Goal: Navigation & Orientation: Find specific page/section

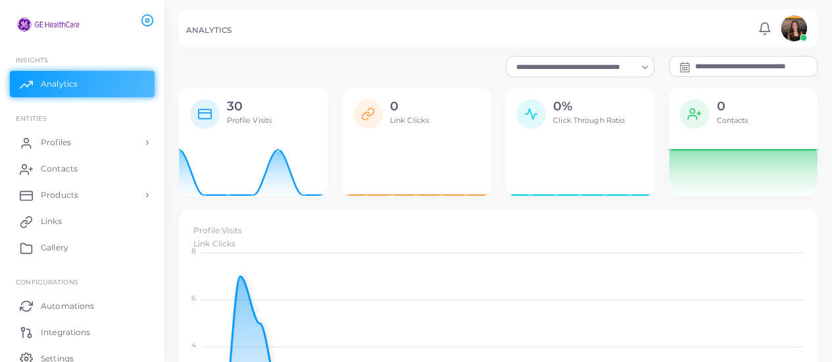
click at [693, 62] on div at bounding box center [686, 67] width 18 height 16
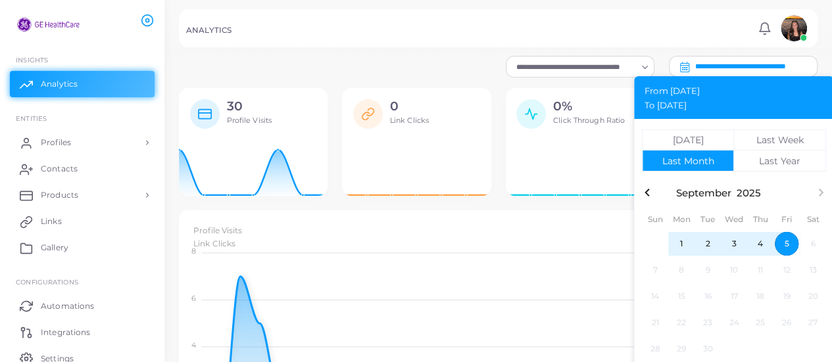
click at [651, 191] on icon "button" at bounding box center [647, 193] width 16 height 16
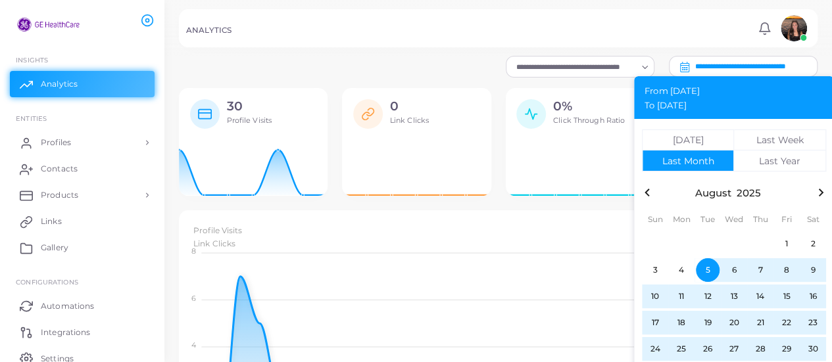
click at [652, 191] on icon "button" at bounding box center [647, 193] width 16 height 16
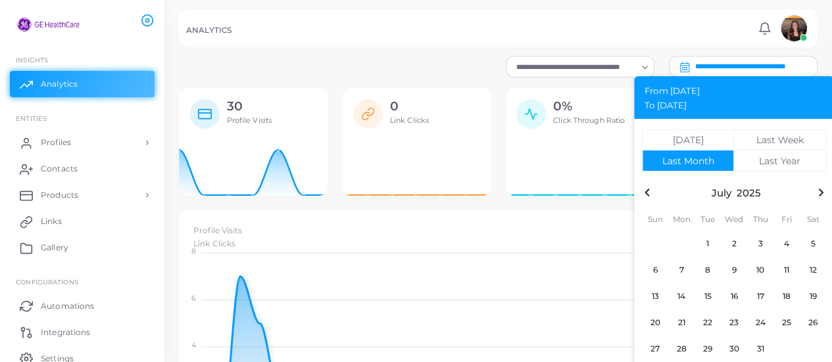
click at [651, 191] on icon "button" at bounding box center [647, 193] width 16 height 16
click at [652, 191] on icon "button" at bounding box center [647, 193] width 16 height 16
click at [651, 191] on icon "button" at bounding box center [647, 193] width 16 height 16
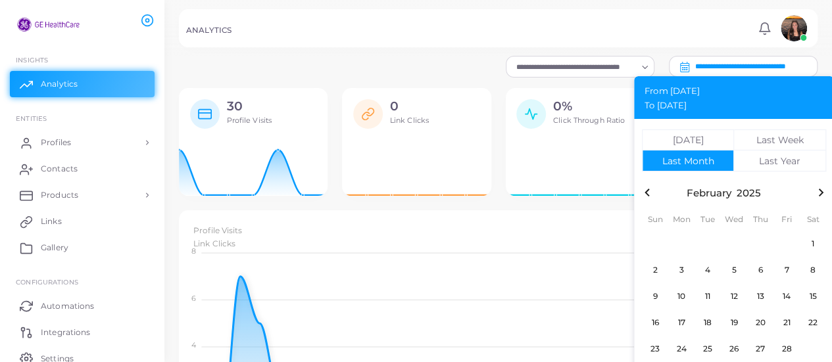
click at [651, 191] on icon "button" at bounding box center [647, 193] width 16 height 16
click at [652, 191] on icon "button" at bounding box center [647, 193] width 16 height 16
click at [653, 189] on icon "button" at bounding box center [647, 193] width 16 height 16
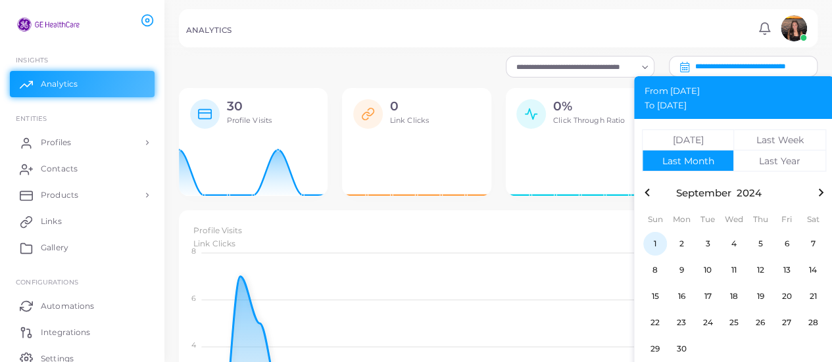
click at [659, 247] on span "1" at bounding box center [655, 244] width 24 height 24
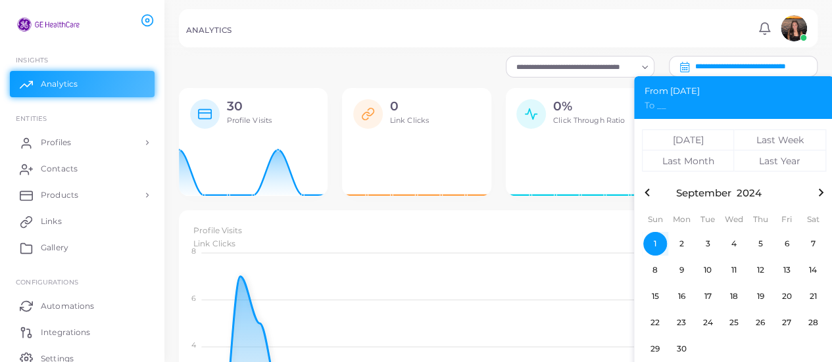
click at [821, 192] on icon "button" at bounding box center [821, 193] width 16 height 16
click at [822, 192] on icon "button" at bounding box center [821, 193] width 5 height 8
click at [821, 192] on icon "button" at bounding box center [821, 193] width 5 height 8
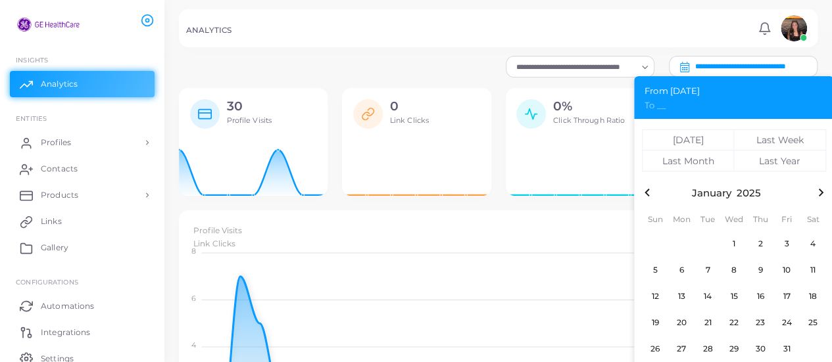
click at [821, 192] on icon "button" at bounding box center [821, 193] width 5 height 8
click at [822, 192] on icon "button" at bounding box center [821, 193] width 5 height 8
click at [821, 192] on icon "button" at bounding box center [821, 193] width 5 height 8
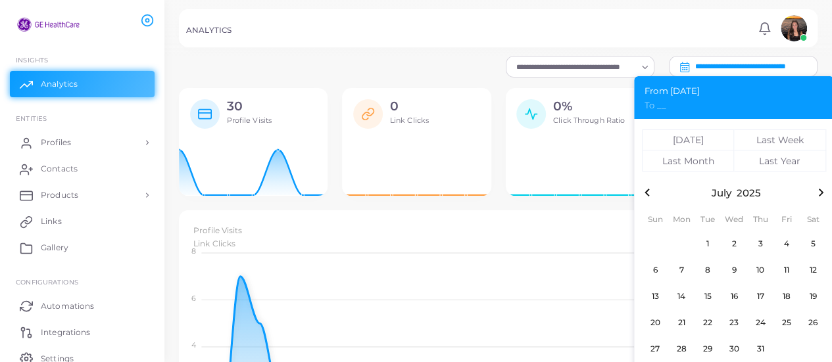
click at [821, 192] on icon "button" at bounding box center [821, 193] width 5 height 8
click at [822, 192] on icon "button" at bounding box center [821, 193] width 5 height 8
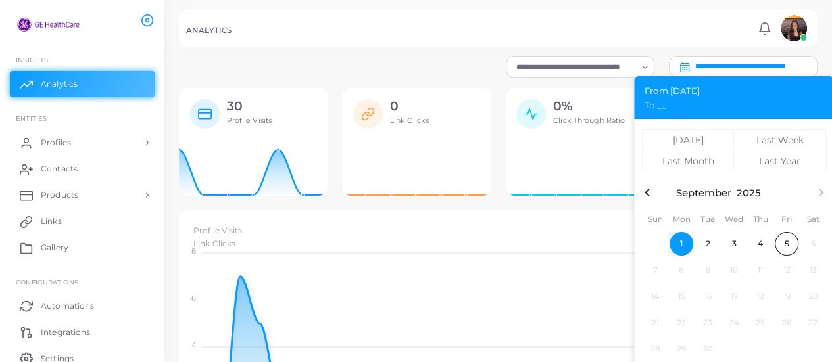
click at [685, 247] on span "1" at bounding box center [682, 244] width 24 height 24
type input "**********"
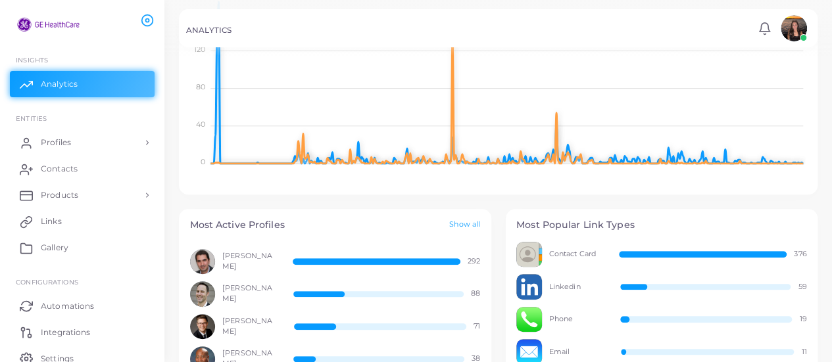
scroll to position [368, 0]
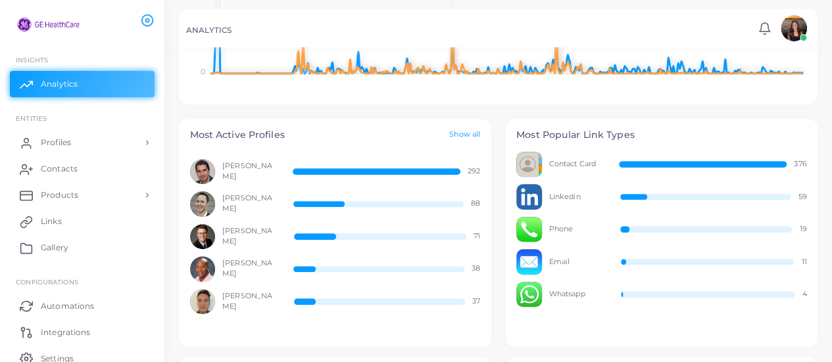
click at [468, 130] on link "Show all" at bounding box center [464, 135] width 31 height 11
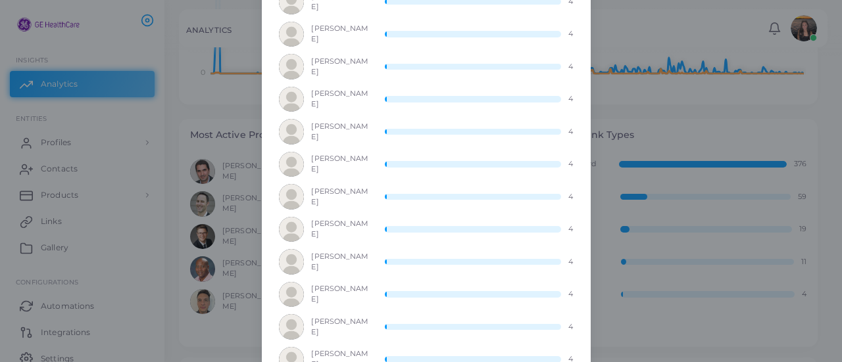
scroll to position [1912, 0]
click at [359, 131] on div "[PERSON_NAME] 4" at bounding box center [426, 133] width 294 height 26
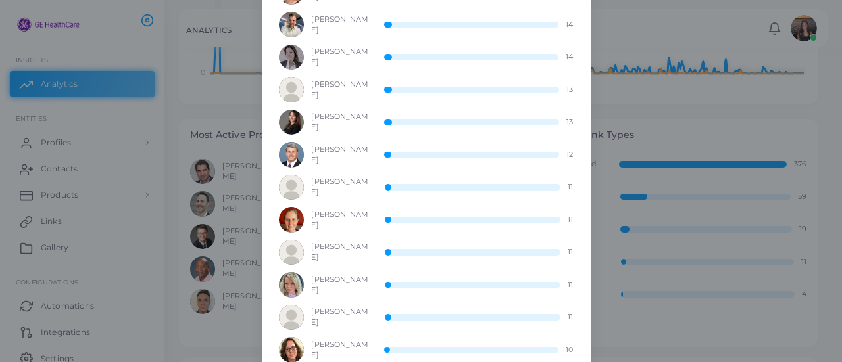
scroll to position [0, 0]
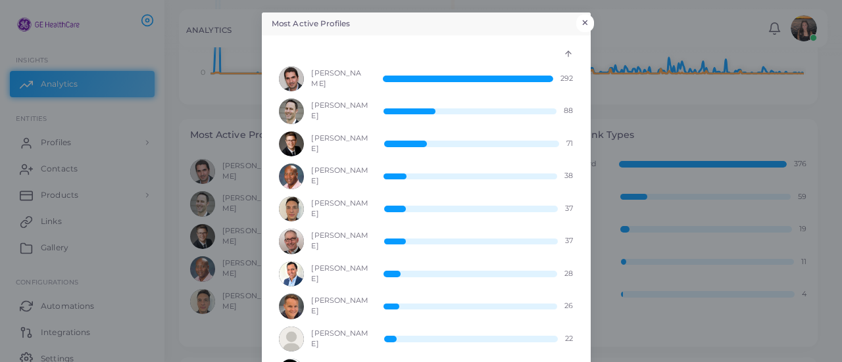
click at [580, 20] on button "×" at bounding box center [585, 22] width 18 height 17
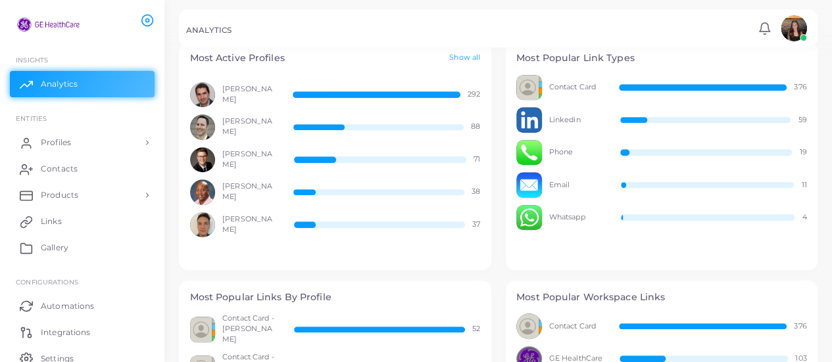
scroll to position [444, 0]
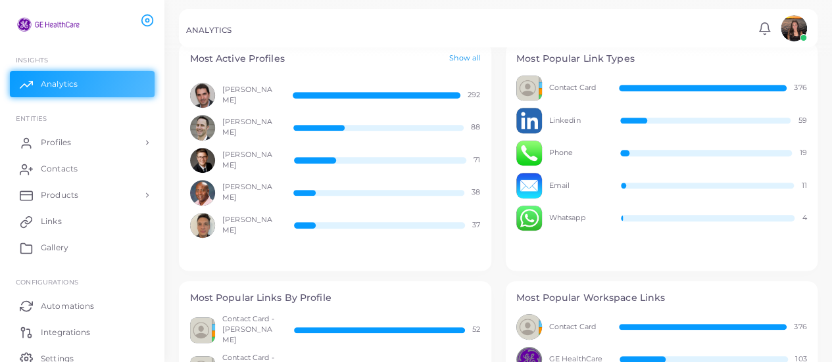
click at [464, 56] on link "Show all" at bounding box center [464, 58] width 31 height 11
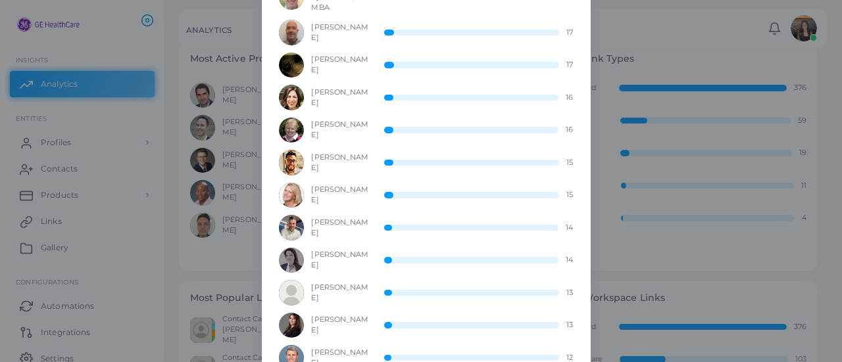
scroll to position [0, 0]
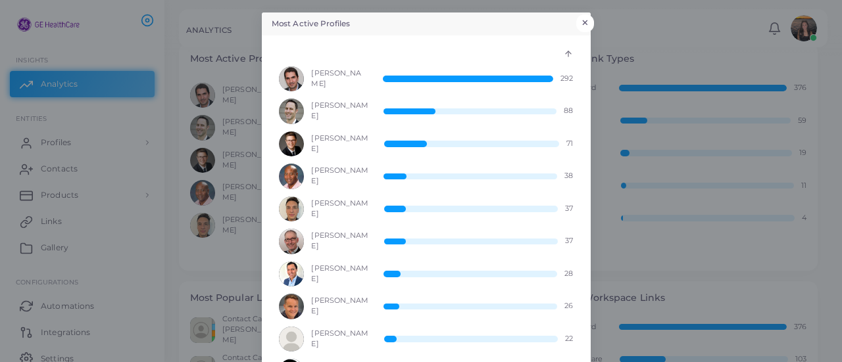
click at [582, 18] on button "×" at bounding box center [585, 22] width 18 height 17
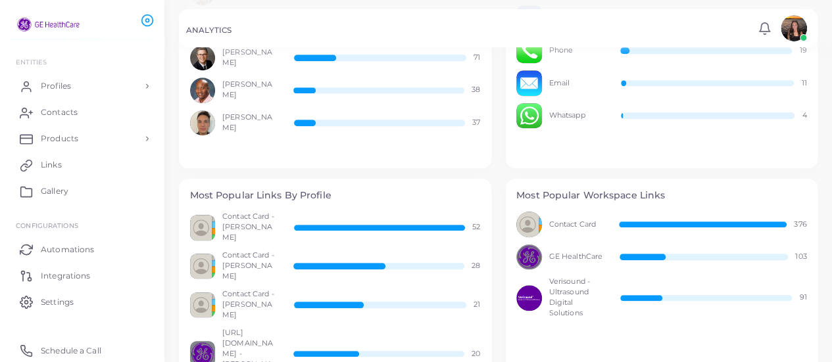
scroll to position [546, 0]
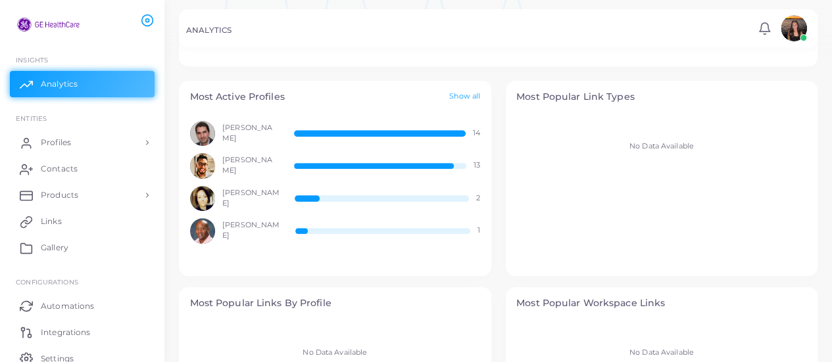
scroll to position [405, 0]
click at [338, 127] on div "Thierry FERRET 14" at bounding box center [335, 135] width 291 height 26
click at [459, 97] on link "Show all" at bounding box center [464, 97] width 31 height 11
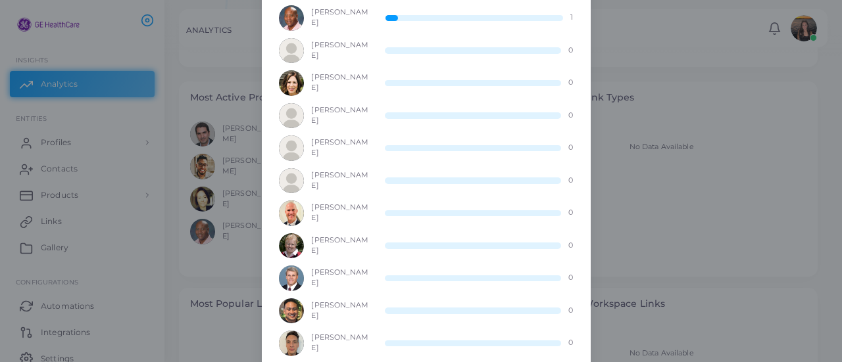
scroll to position [0, 0]
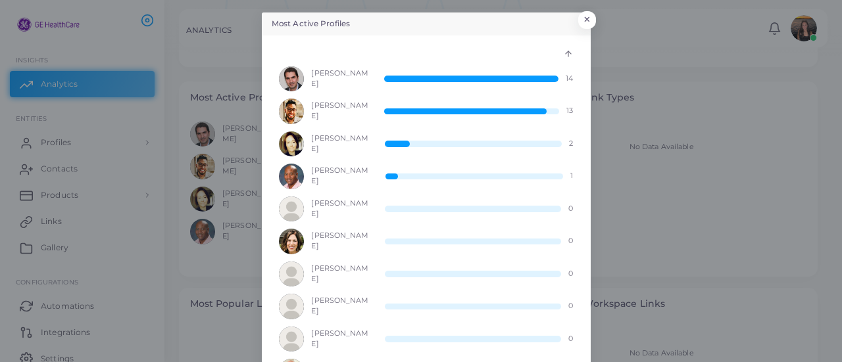
click at [559, 75] on div "Thierry FERRET 14" at bounding box center [426, 79] width 294 height 26
drag, startPoint x: 568, startPoint y: 76, endPoint x: 557, endPoint y: 70, distance: 12.7
drag, startPoint x: 557, startPoint y: 70, endPoint x: 584, endPoint y: 16, distance: 60.6
click at [584, 16] on button "×" at bounding box center [585, 22] width 18 height 17
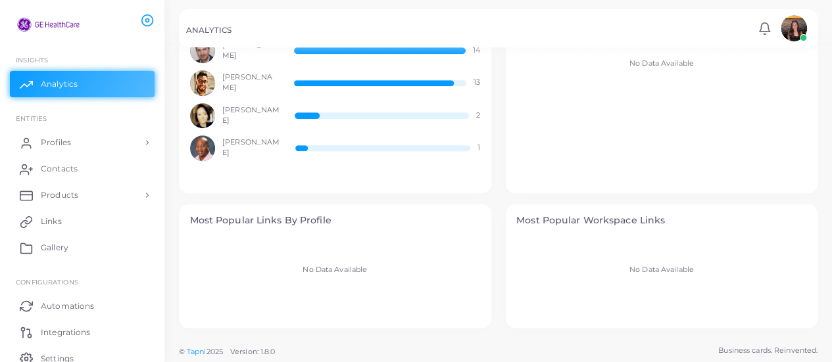
scroll to position [489, 0]
drag, startPoint x: 92, startPoint y: 144, endPoint x: 66, endPoint y: 147, distance: 26.4
click at [66, 147] on span "Profiles" at bounding box center [59, 143] width 30 height 12
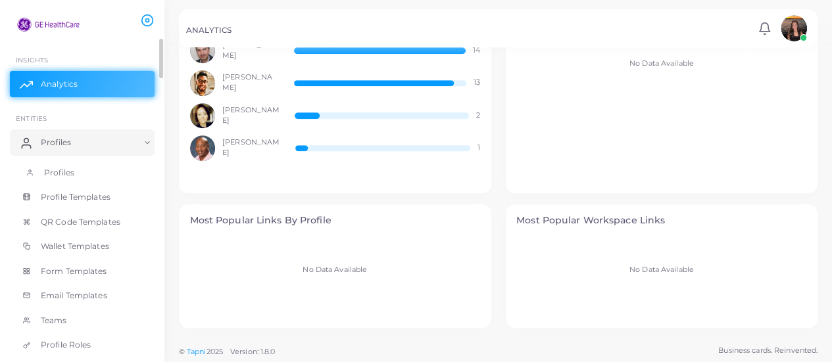
click at [72, 164] on link "Profiles" at bounding box center [82, 173] width 145 height 25
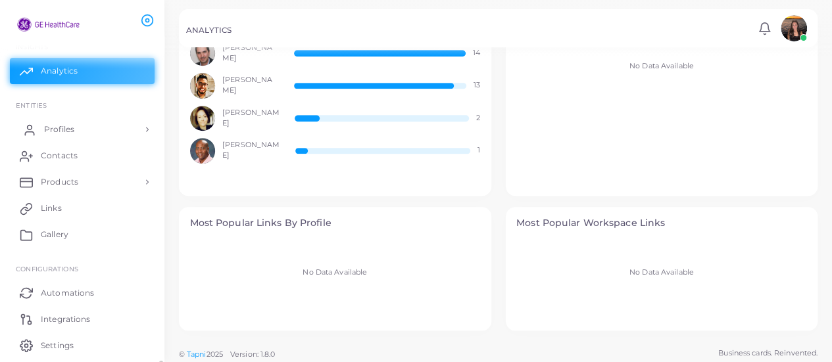
scroll to position [13, 0]
click at [89, 136] on link "Profiles" at bounding box center [82, 129] width 145 height 26
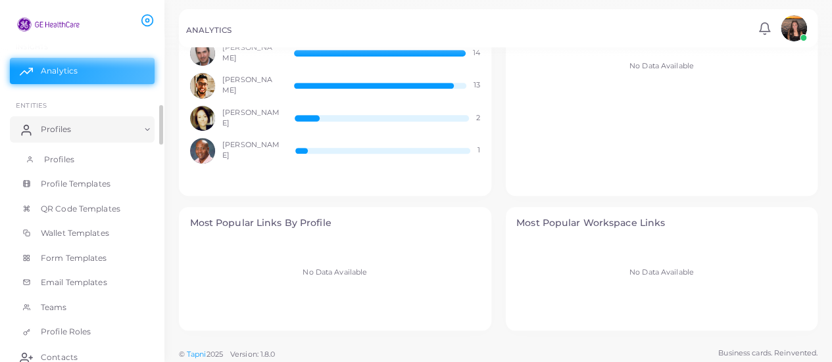
click at [82, 162] on link "Profiles" at bounding box center [82, 159] width 145 height 25
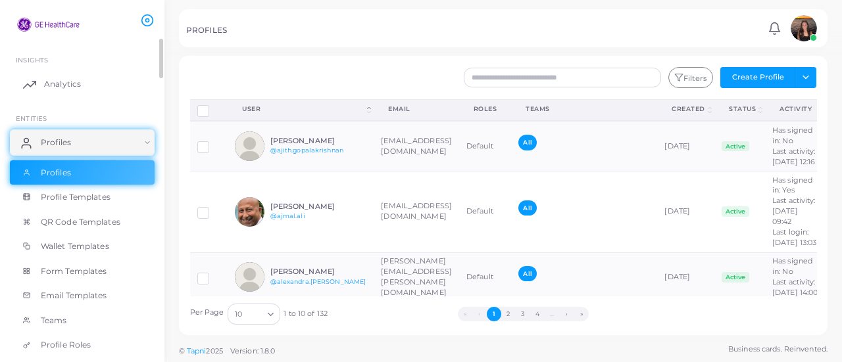
click at [79, 89] on span "Analytics" at bounding box center [62, 84] width 37 height 12
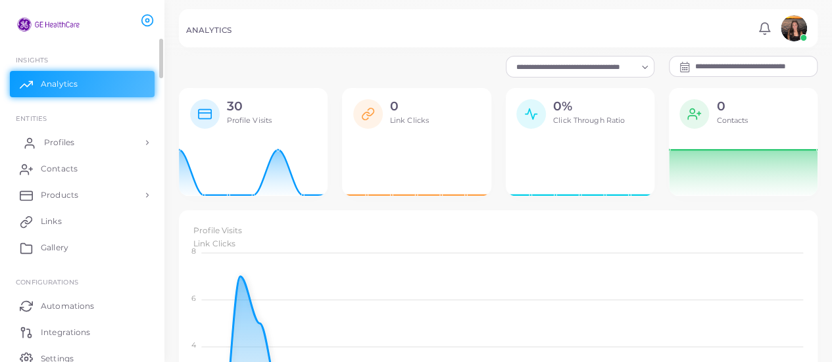
click at [86, 141] on link "Profiles" at bounding box center [82, 143] width 145 height 26
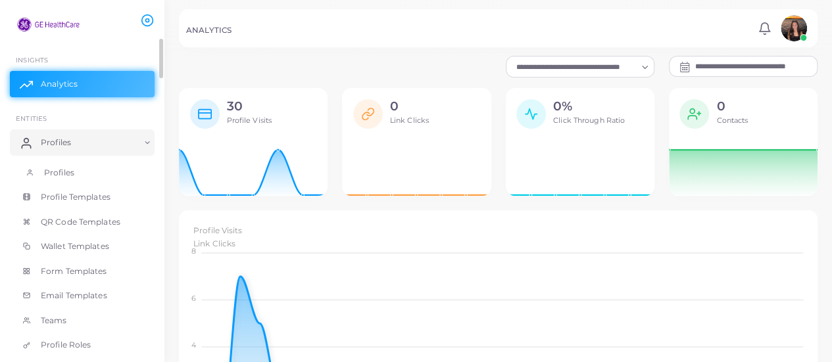
click at [72, 174] on span "Profiles" at bounding box center [59, 173] width 30 height 12
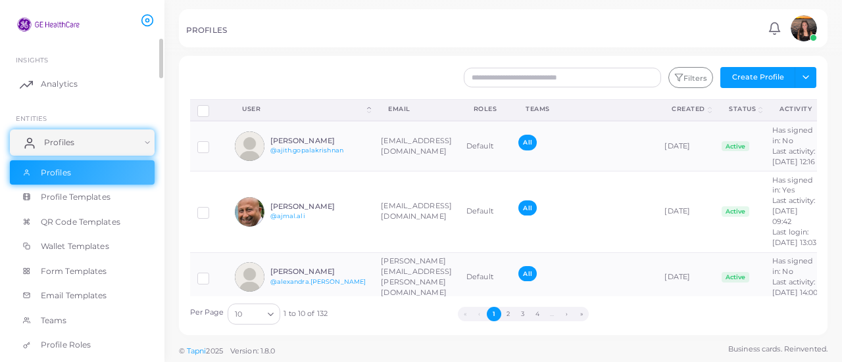
click at [78, 141] on link "Profiles" at bounding box center [82, 143] width 145 height 26
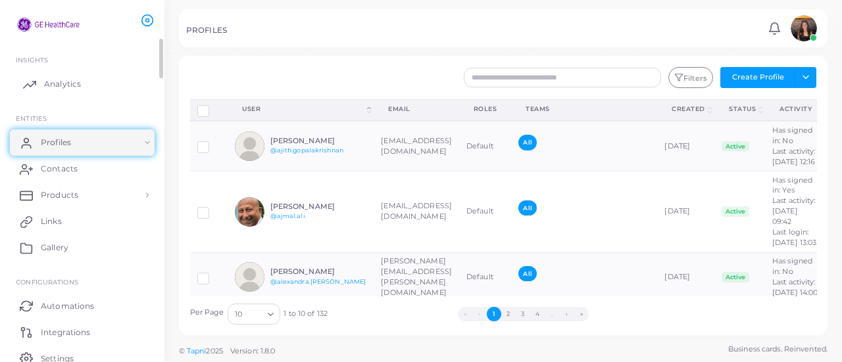
click at [68, 87] on span "Analytics" at bounding box center [62, 84] width 37 height 12
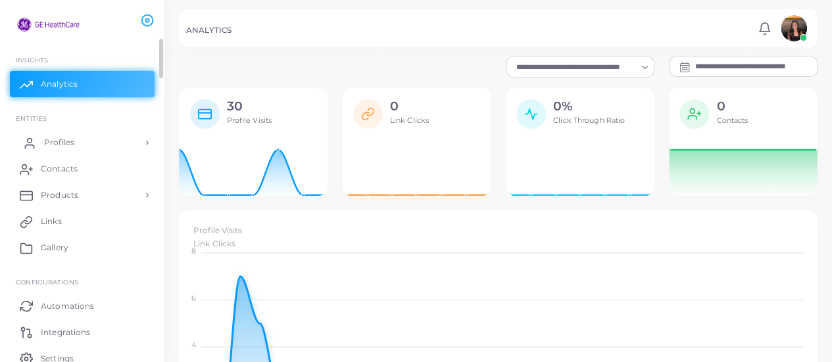
click at [105, 139] on link "Profiles" at bounding box center [82, 143] width 145 height 26
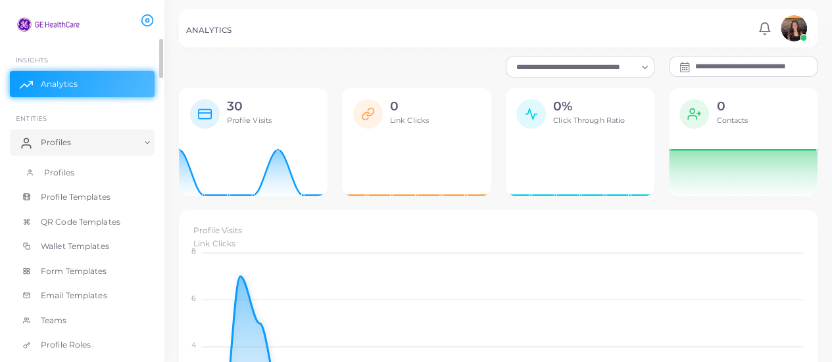
click at [97, 177] on link "Profiles" at bounding box center [82, 173] width 145 height 25
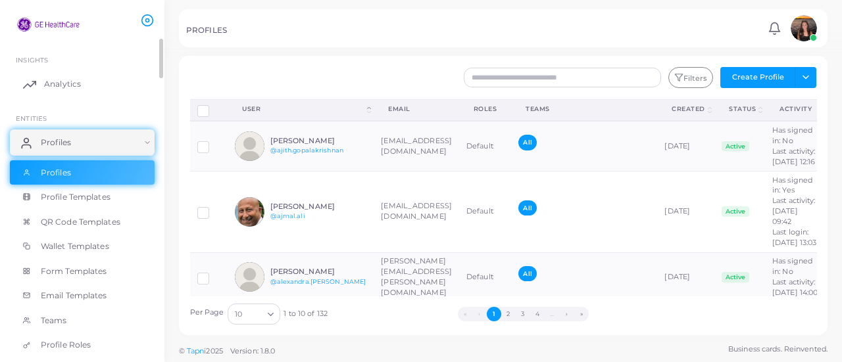
click at [41, 84] on link "Analytics" at bounding box center [82, 84] width 145 height 26
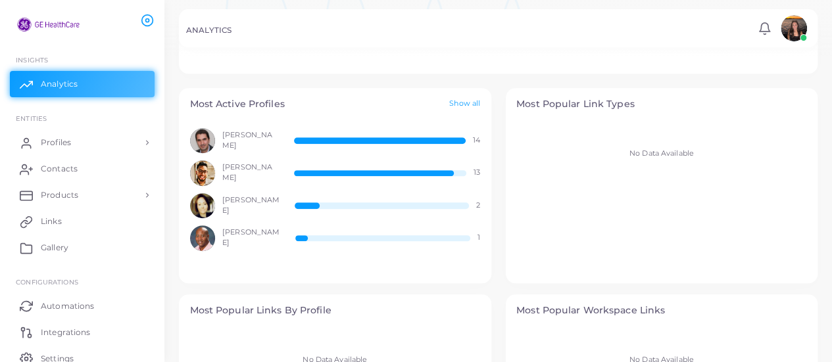
click at [464, 139] on div at bounding box center [380, 140] width 172 height 6
click at [466, 99] on link "Show all" at bounding box center [464, 104] width 31 height 11
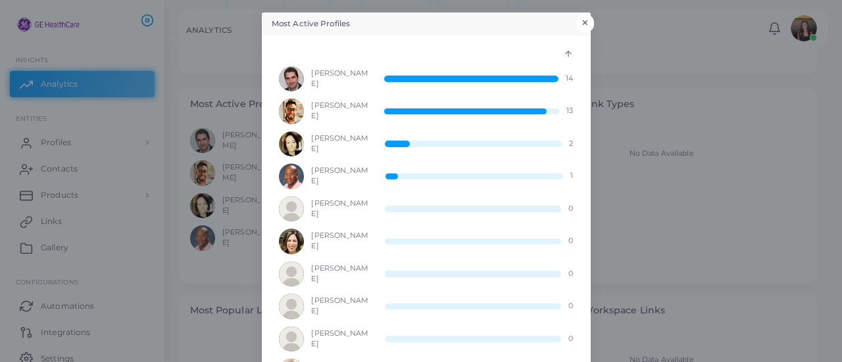
click at [584, 19] on button "×" at bounding box center [585, 22] width 18 height 17
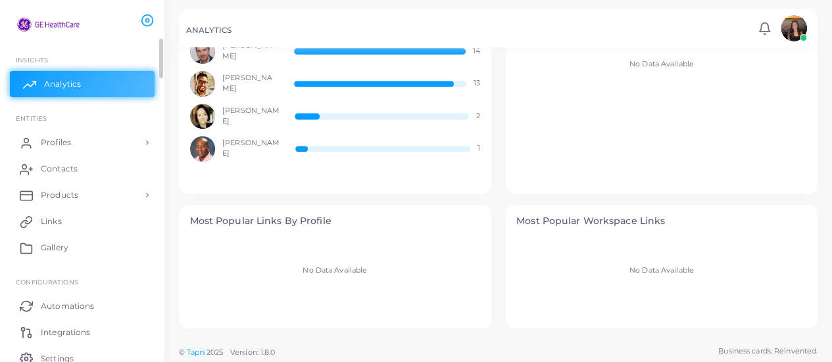
click at [115, 80] on link "Analytics" at bounding box center [82, 84] width 145 height 26
